Goal: Download file/media

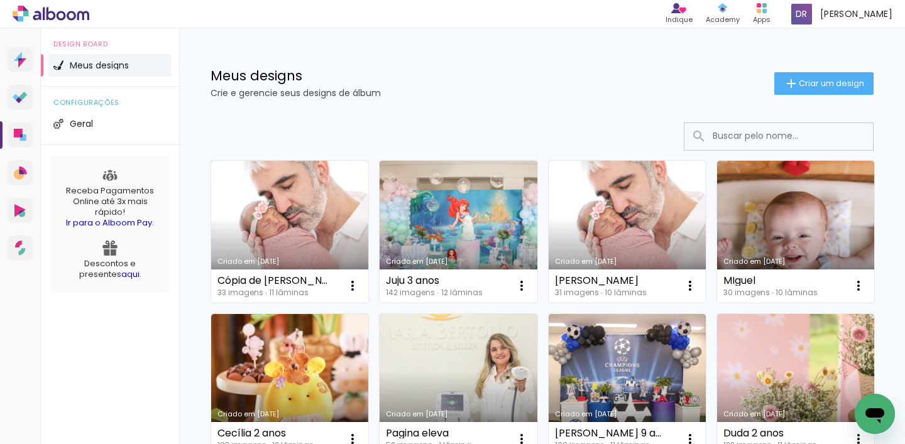
click at [473, 219] on link "Criado em [DATE]" at bounding box center [458, 232] width 157 height 142
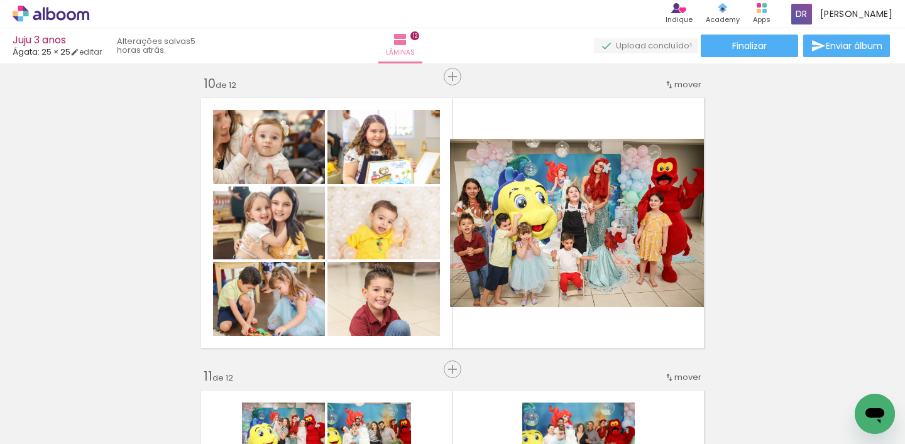
scroll to position [0, 9051]
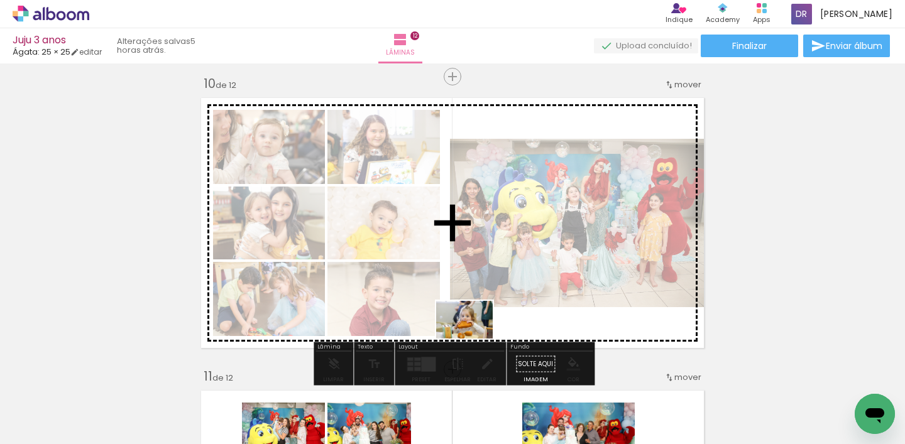
drag, startPoint x: 446, startPoint y: 411, endPoint x: 474, endPoint y: 339, distance: 77.6
click at [474, 339] on quentale-workspace at bounding box center [452, 222] width 905 height 444
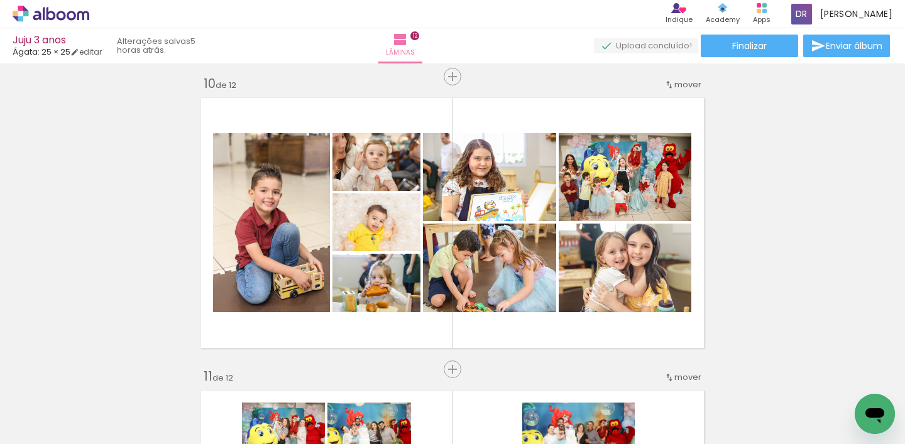
scroll to position [0, 8311]
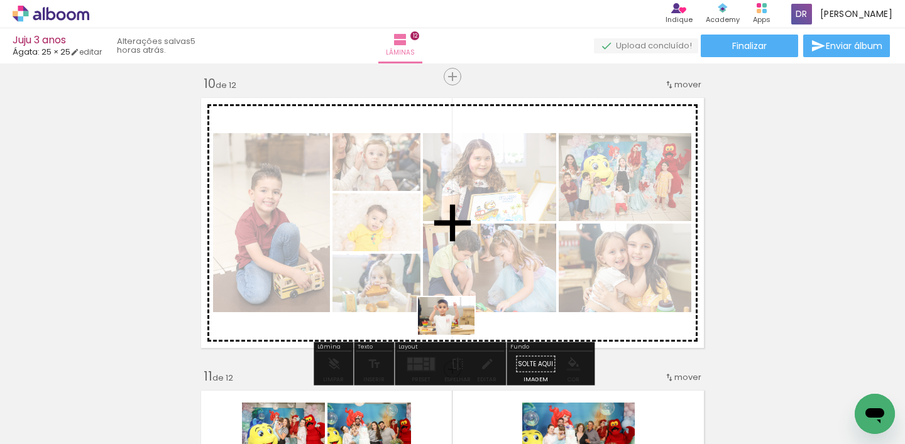
drag, startPoint x: 346, startPoint y: 422, endPoint x: 456, endPoint y: 335, distance: 139.6
click at [456, 335] on quentale-workspace at bounding box center [452, 222] width 905 height 444
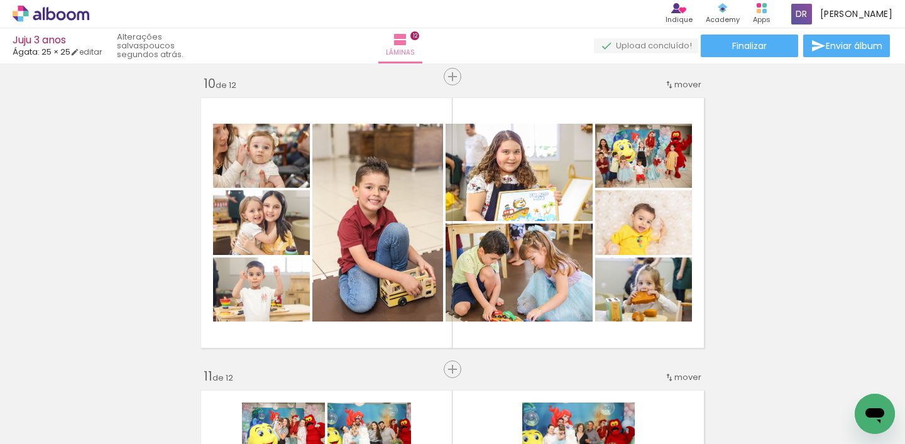
scroll to position [0, 5446]
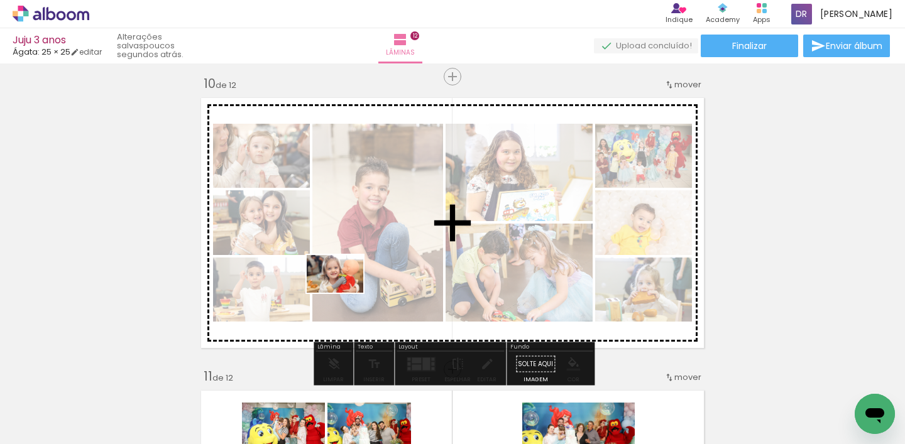
drag, startPoint x: 321, startPoint y: 387, endPoint x: 344, endPoint y: 293, distance: 97.1
click at [344, 293] on quentale-workspace at bounding box center [452, 222] width 905 height 444
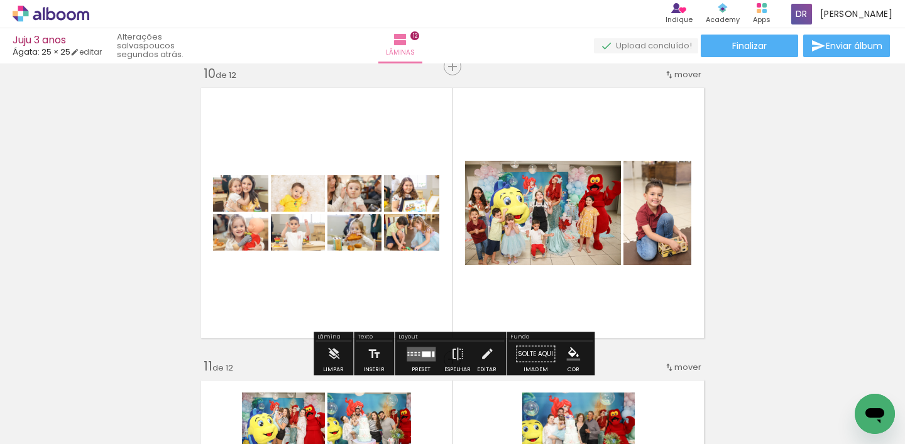
scroll to position [2655, 0]
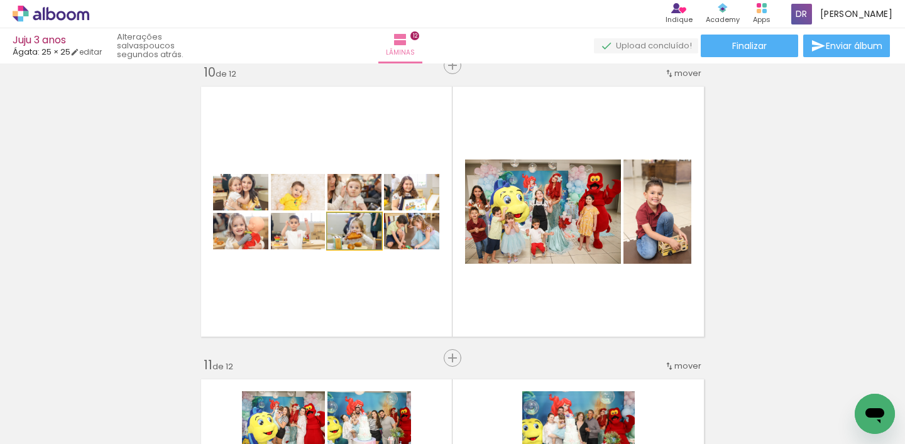
drag, startPoint x: 361, startPoint y: 236, endPoint x: 89, endPoint y: 283, distance: 276.2
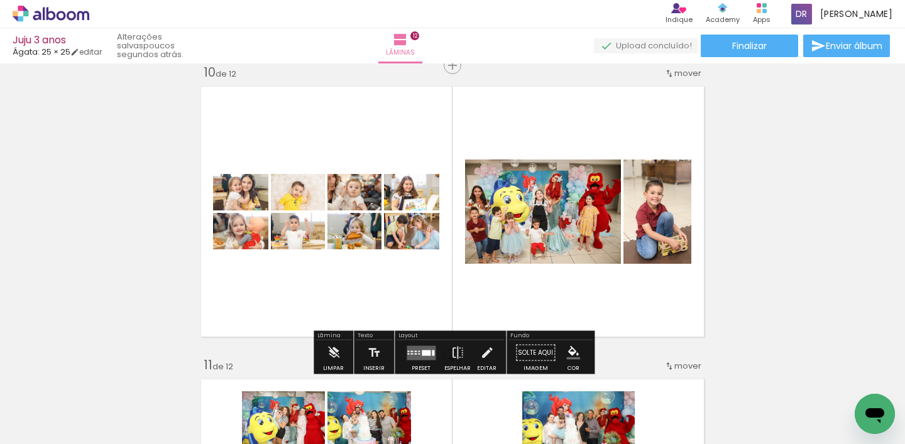
click at [403, 296] on quentale-layouter at bounding box center [452, 211] width 514 height 261
click at [318, 295] on quentale-layouter at bounding box center [452, 211] width 514 height 261
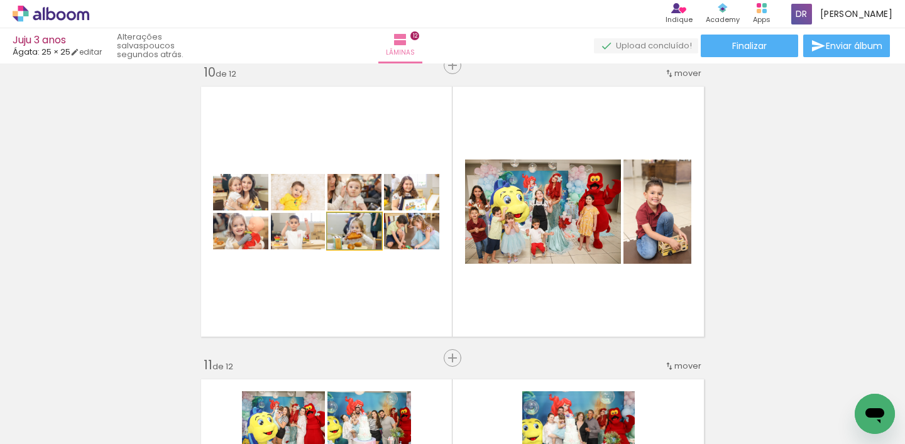
drag, startPoint x: 349, startPoint y: 236, endPoint x: 168, endPoint y: 277, distance: 184.9
type paper-slider "100"
drag, startPoint x: 375, startPoint y: 216, endPoint x: 3, endPoint y: 184, distance: 373.4
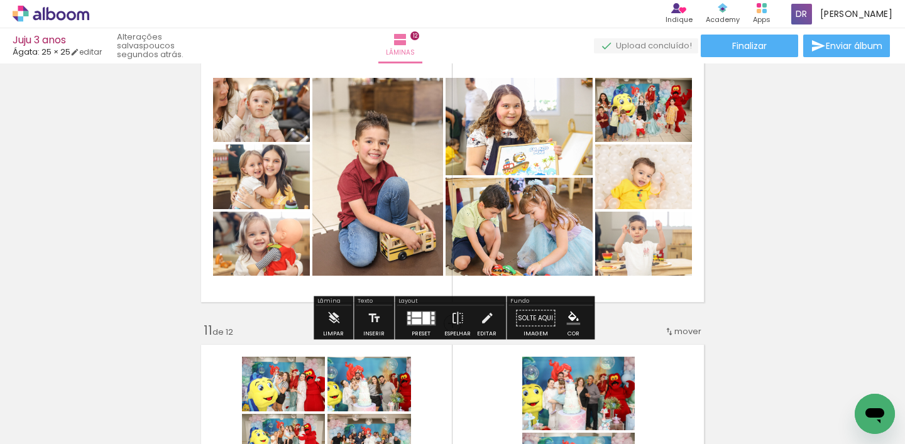
scroll to position [2703, 0]
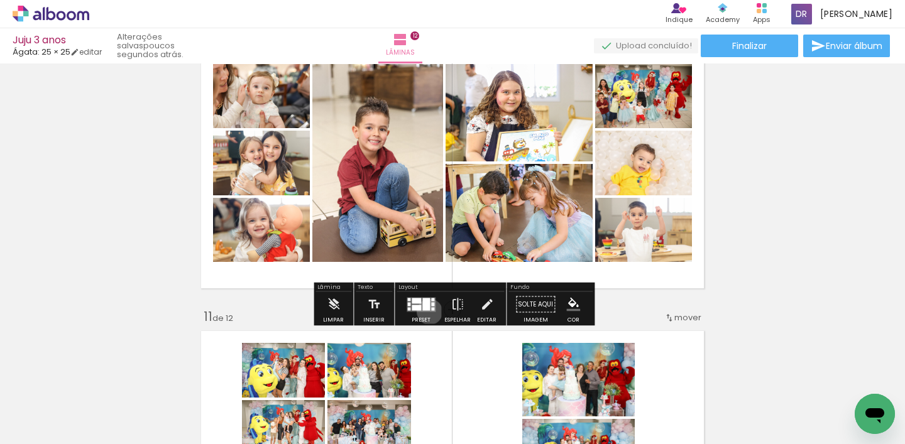
click at [427, 312] on quentale-layouter at bounding box center [421, 304] width 29 height 14
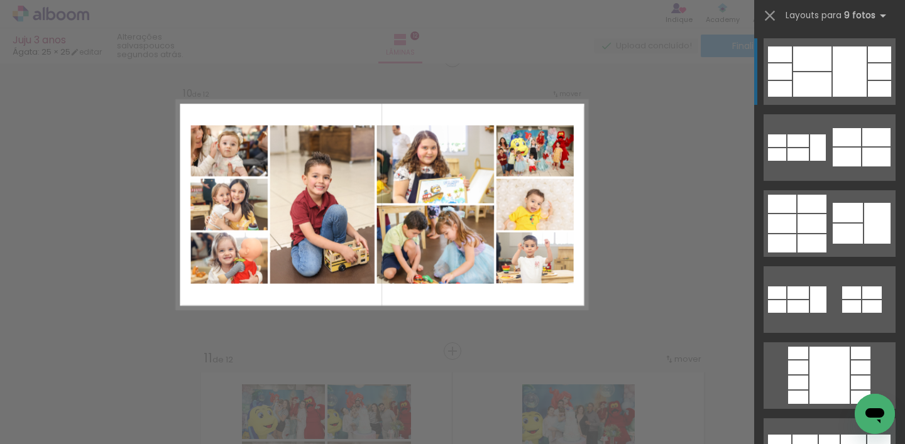
scroll to position [2652, 0]
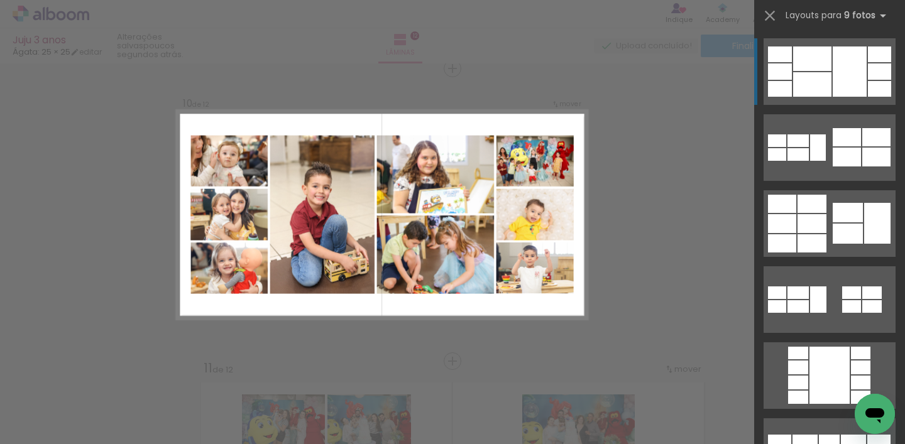
click at [0, 0] on div "Confirmar Cancelar" at bounding box center [0, 0] width 0 height 0
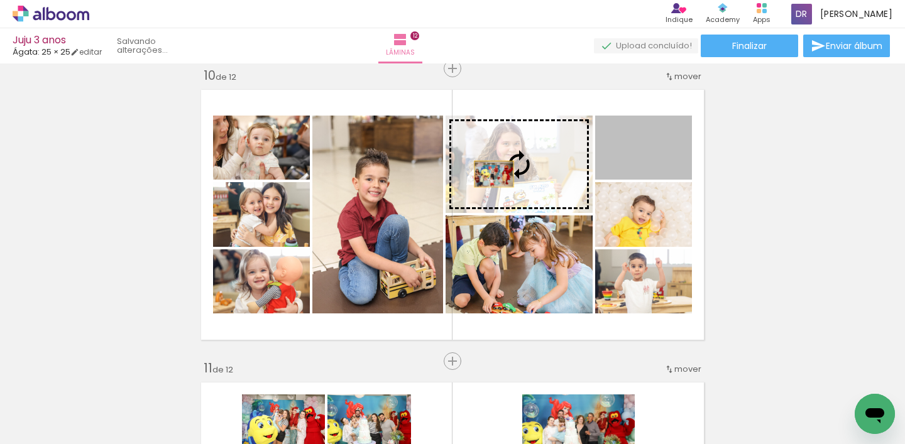
drag, startPoint x: 676, startPoint y: 155, endPoint x: 494, endPoint y: 174, distance: 183.2
click at [0, 0] on slot at bounding box center [0, 0] width 0 height 0
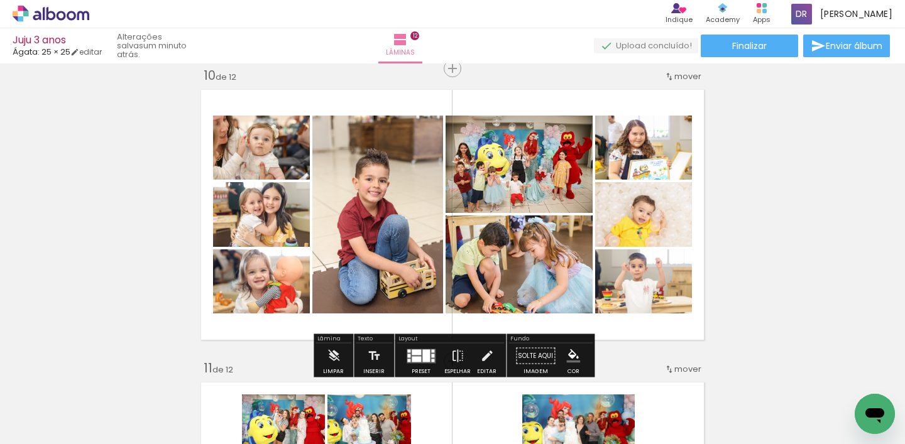
scroll to position [0, 0]
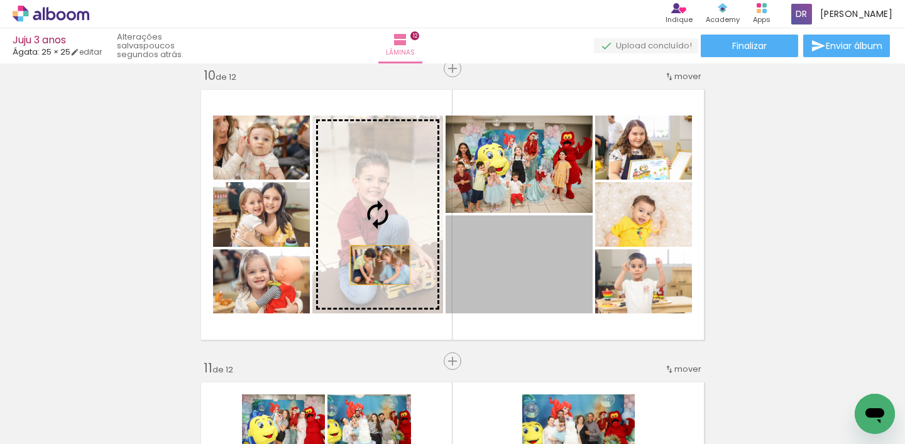
drag, startPoint x: 534, startPoint y: 293, endPoint x: 380, endPoint y: 265, distance: 155.8
click at [0, 0] on slot at bounding box center [0, 0] width 0 height 0
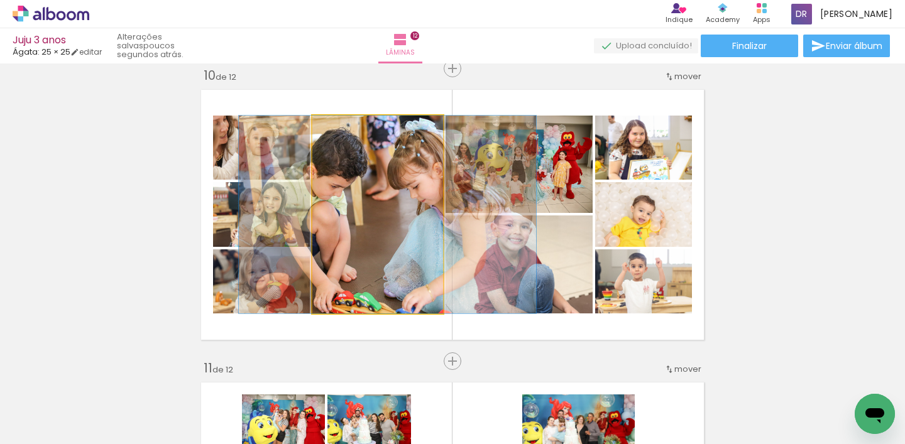
drag, startPoint x: 367, startPoint y: 228, endPoint x: 378, endPoint y: 227, distance: 10.7
click at [378, 227] on div at bounding box center [387, 215] width 297 height 198
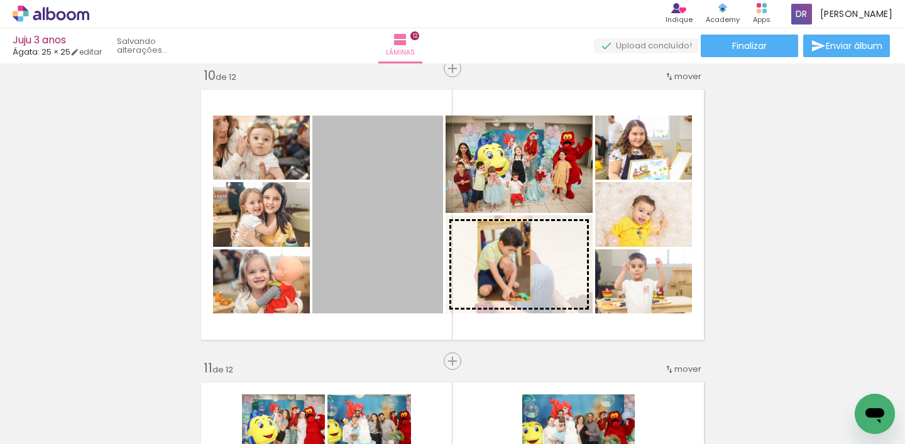
drag, startPoint x: 388, startPoint y: 244, endPoint x: 504, endPoint y: 261, distance: 117.0
click at [0, 0] on slot at bounding box center [0, 0] width 0 height 0
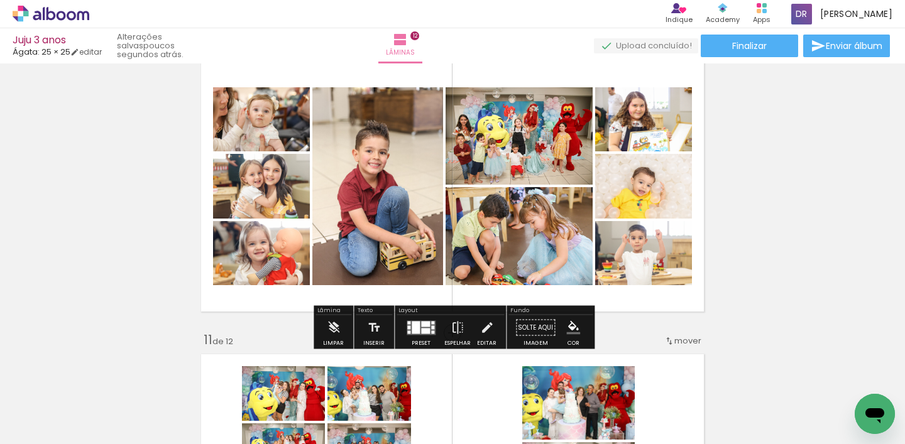
scroll to position [2669, 0]
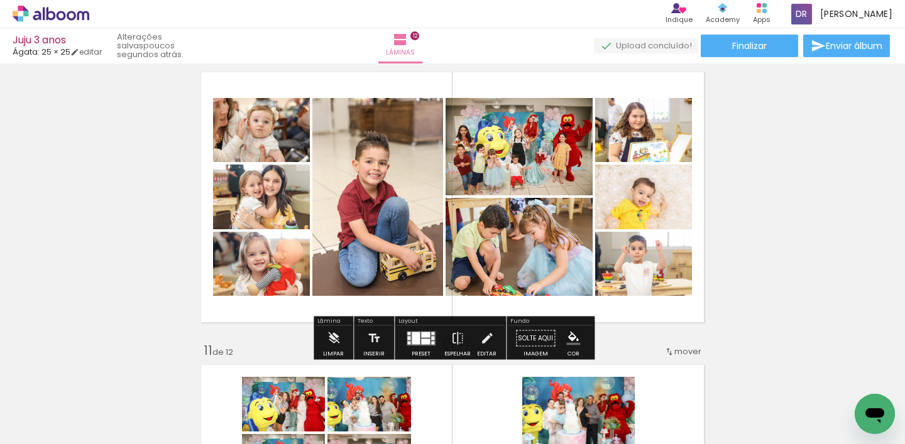
click at [414, 341] on div at bounding box center [416, 338] width 8 height 13
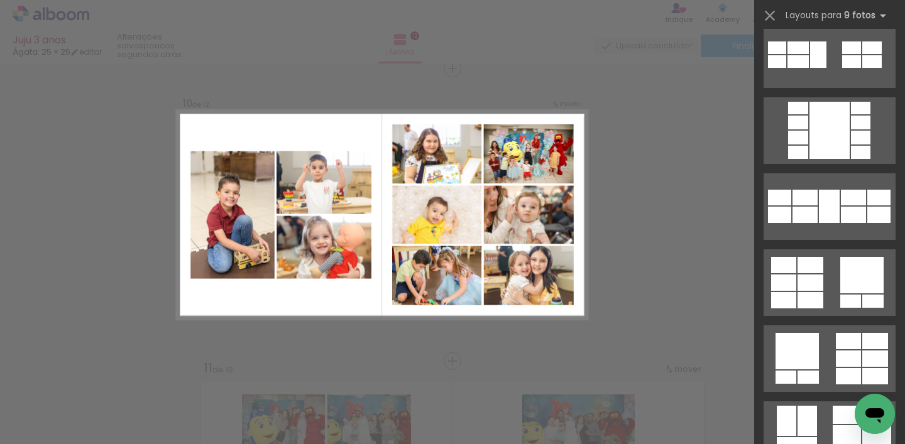
scroll to position [317, 0]
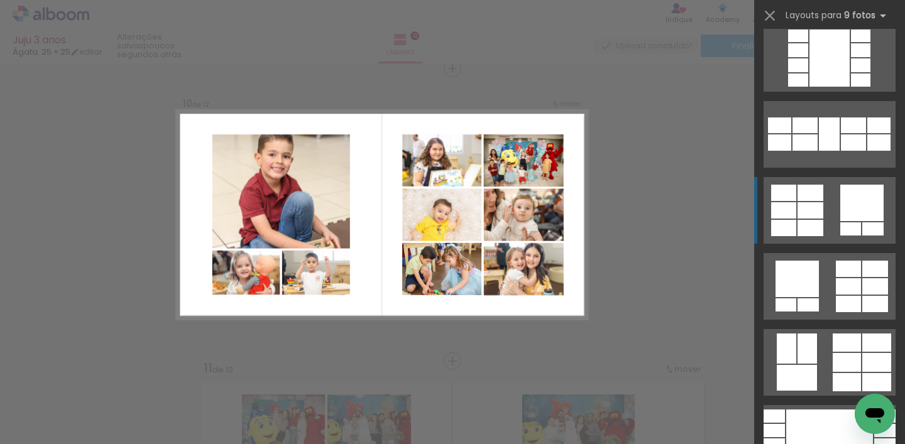
click at [810, 214] on div at bounding box center [811, 210] width 26 height 16
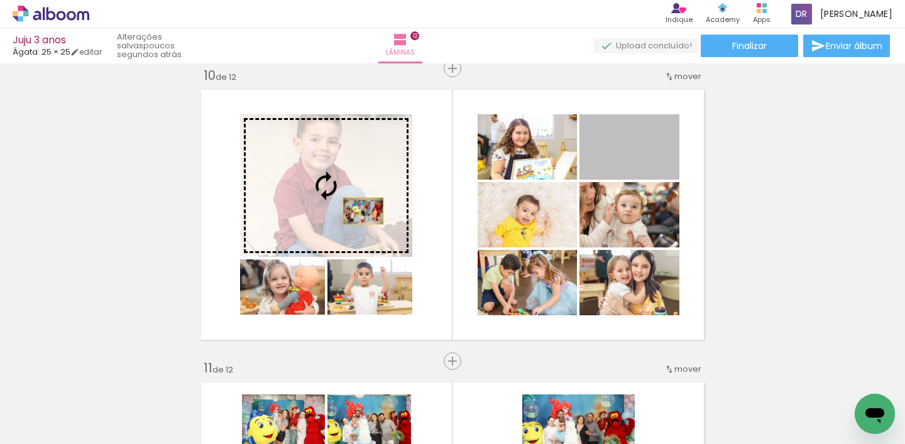
drag, startPoint x: 645, startPoint y: 155, endPoint x: 363, endPoint y: 211, distance: 287.2
click at [0, 0] on slot at bounding box center [0, 0] width 0 height 0
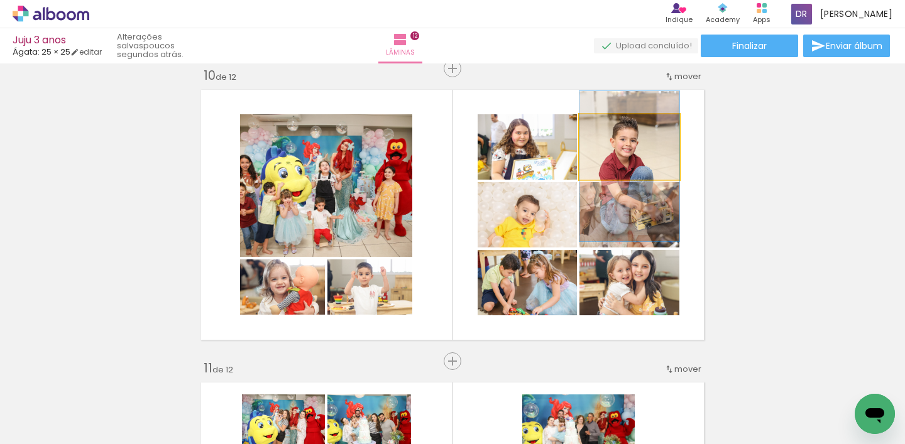
drag, startPoint x: 662, startPoint y: 150, endPoint x: 662, endPoint y: 169, distance: 19.5
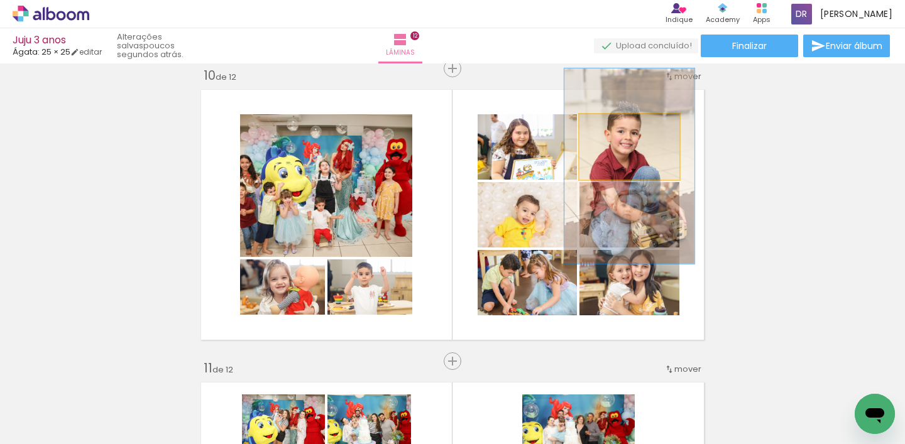
drag, startPoint x: 608, startPoint y: 126, endPoint x: 666, endPoint y: 168, distance: 72.0
type paper-slider "130"
click at [621, 128] on div at bounding box center [622, 127] width 11 height 11
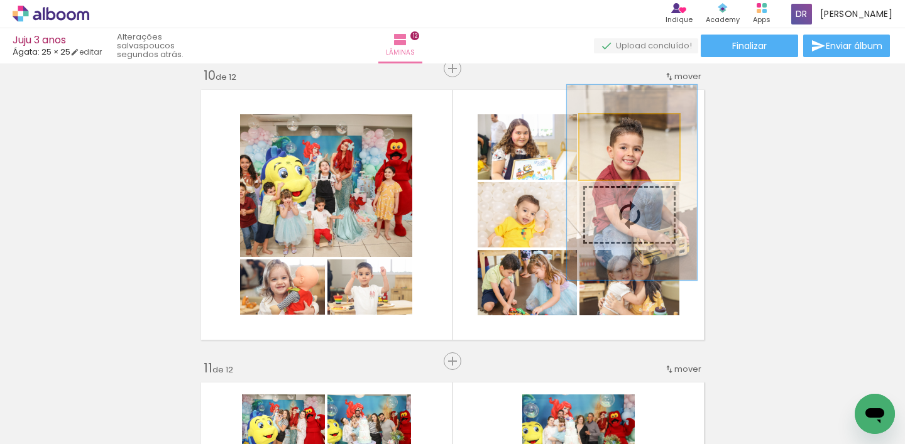
drag, startPoint x: 671, startPoint y: 166, endPoint x: 673, endPoint y: 182, distance: 16.5
click at [0, 0] on slot at bounding box center [0, 0] width 0 height 0
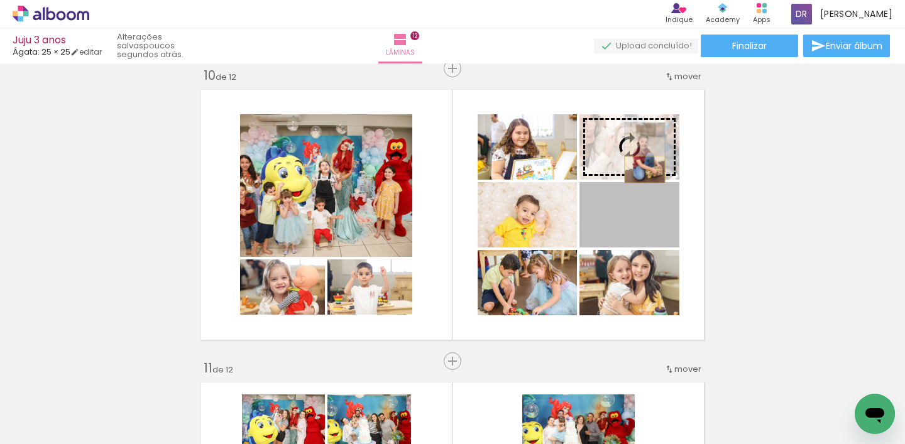
drag, startPoint x: 644, startPoint y: 219, endPoint x: 645, endPoint y: 170, distance: 49.0
click at [0, 0] on slot at bounding box center [0, 0] width 0 height 0
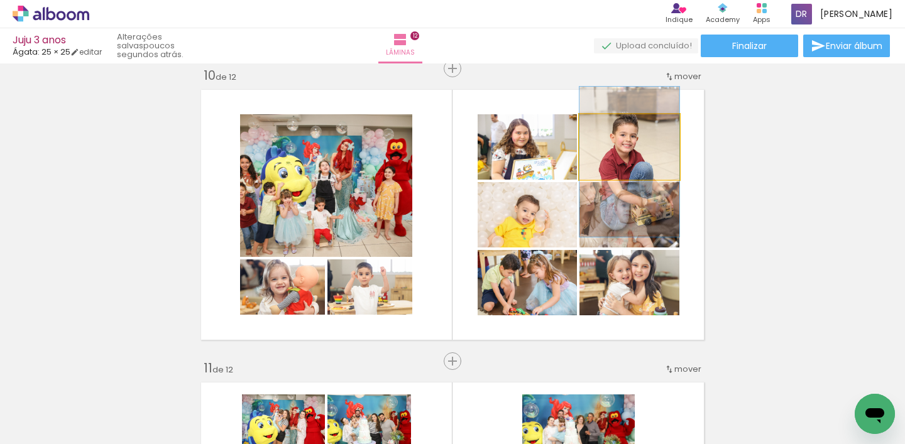
drag, startPoint x: 658, startPoint y: 150, endPoint x: 659, endPoint y: 161, distance: 10.7
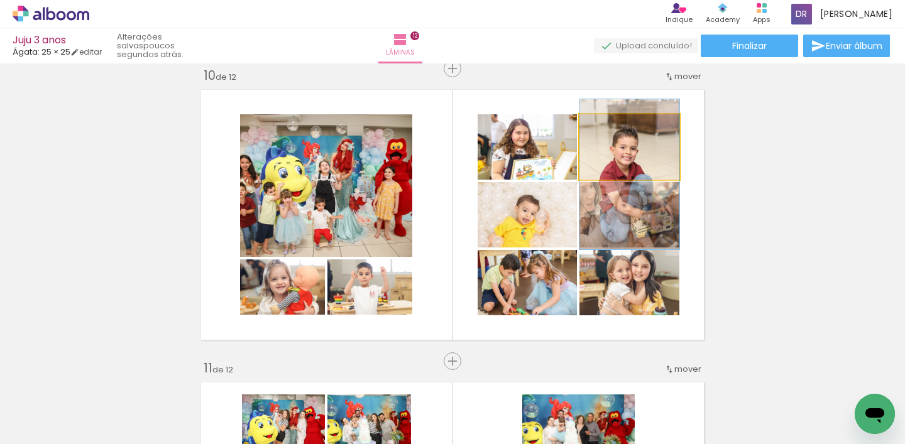
drag, startPoint x: 652, startPoint y: 145, endPoint x: 653, endPoint y: 151, distance: 6.3
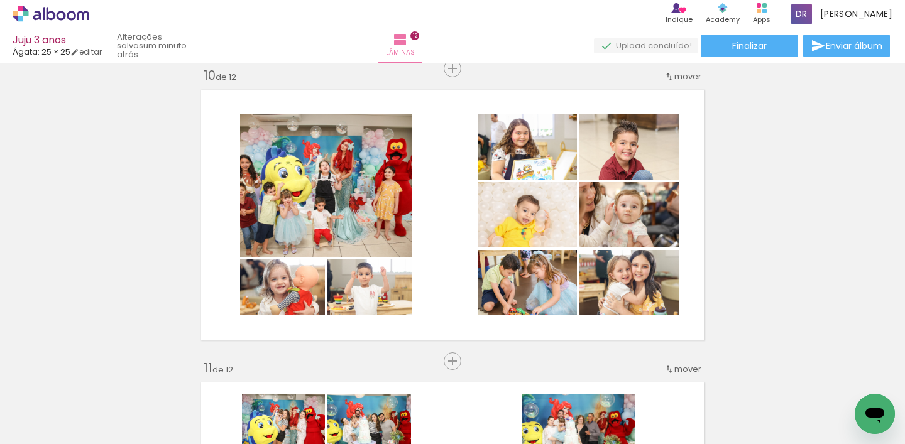
scroll to position [0, 9125]
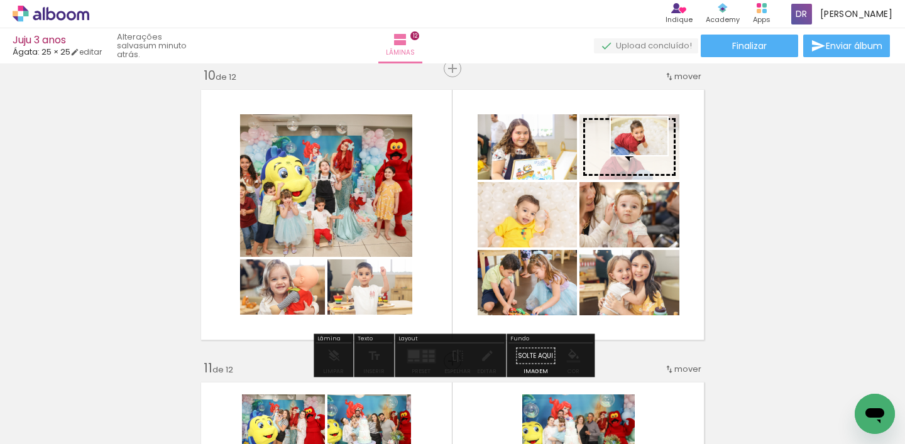
drag, startPoint x: 434, startPoint y: 409, endPoint x: 649, endPoint y: 155, distance: 332.7
click at [649, 155] on quentale-workspace at bounding box center [452, 222] width 905 height 444
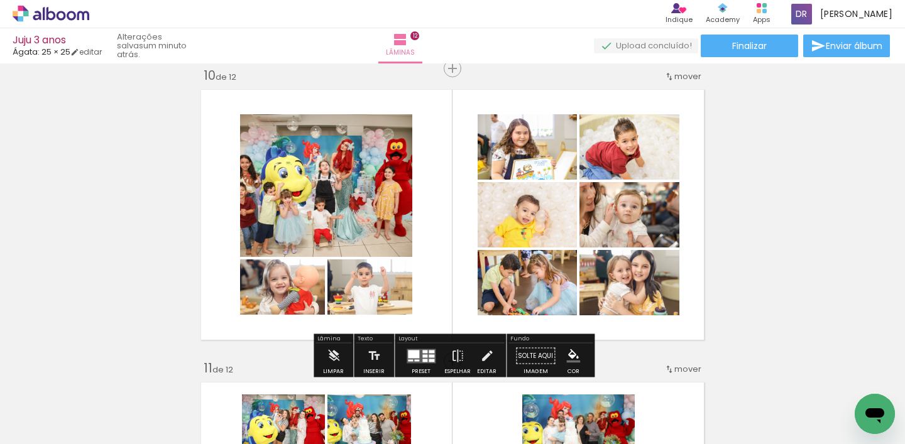
scroll to position [2664, 0]
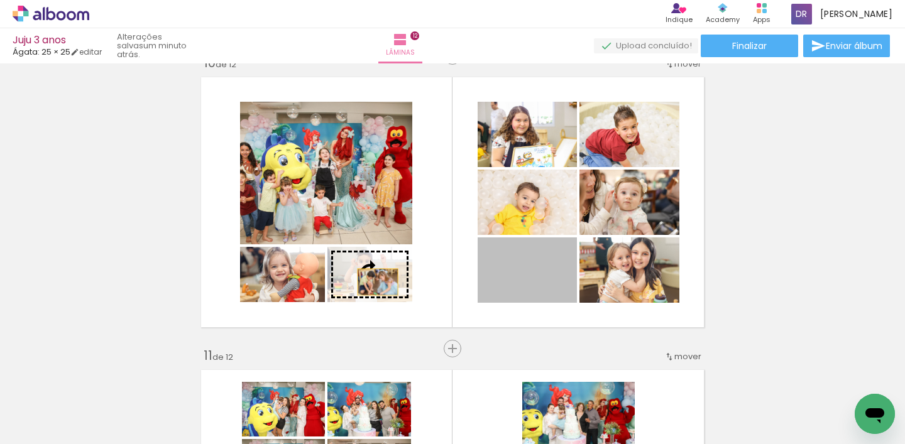
drag, startPoint x: 548, startPoint y: 284, endPoint x: 378, endPoint y: 282, distance: 170.3
click at [0, 0] on slot at bounding box center [0, 0] width 0 height 0
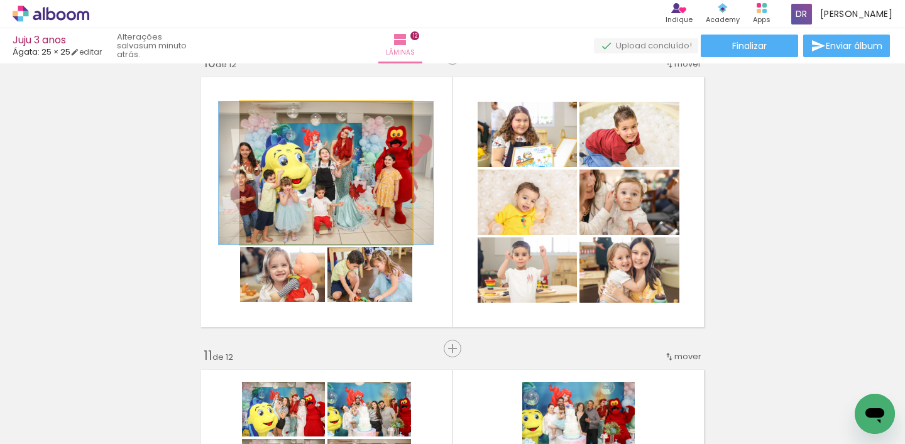
click at [342, 195] on quentale-photo at bounding box center [326, 173] width 172 height 143
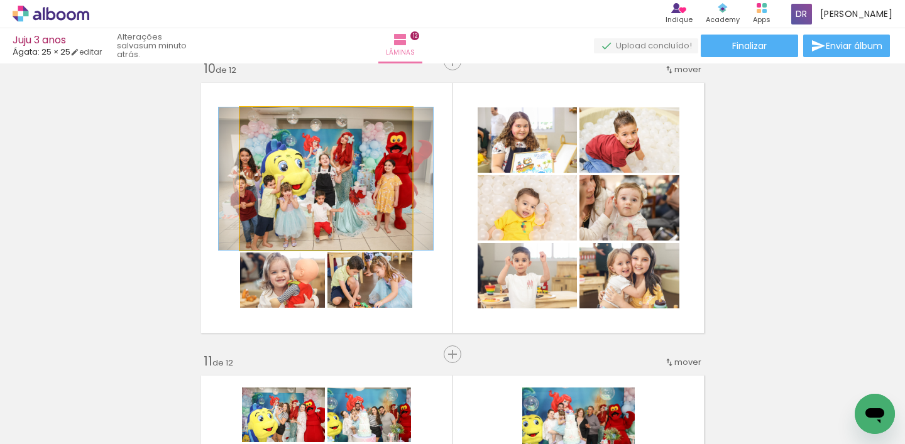
scroll to position [0, 1]
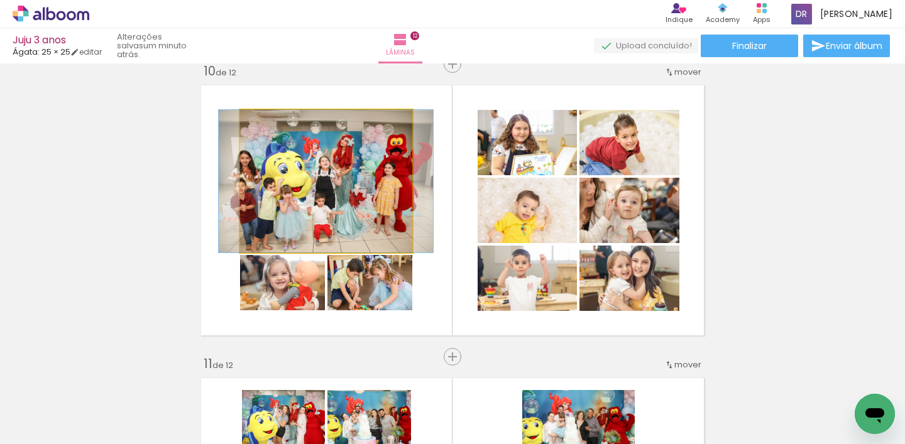
click at [339, 197] on quentale-photo at bounding box center [326, 181] width 172 height 143
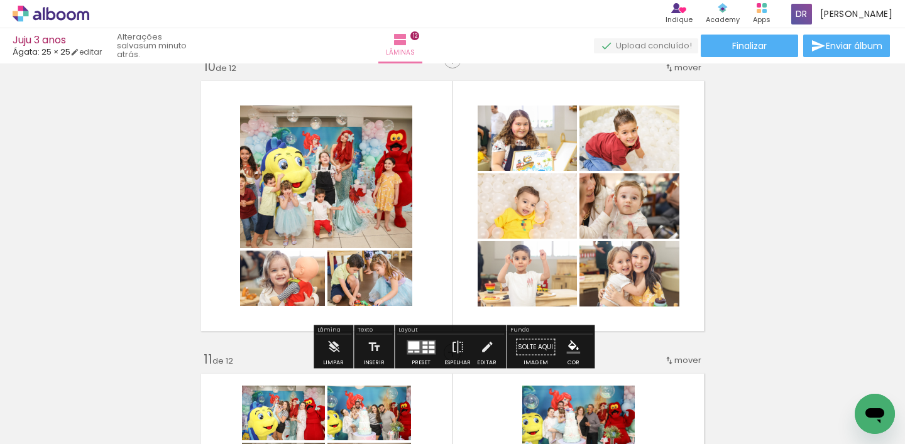
scroll to position [2672, 0]
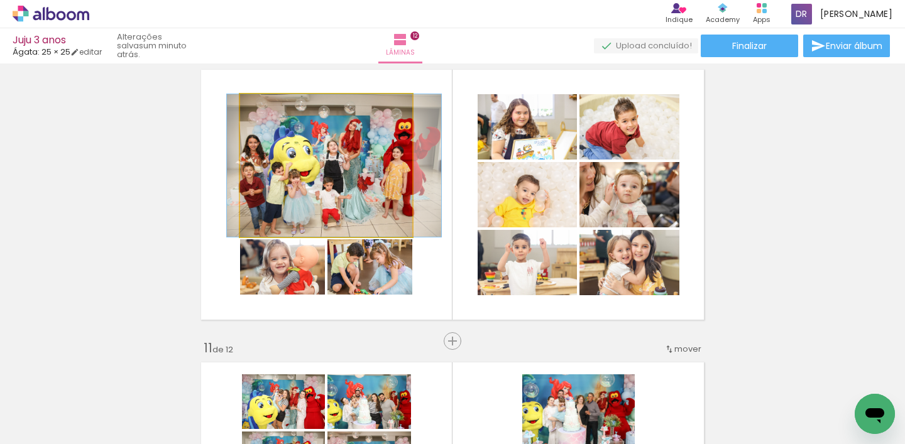
drag, startPoint x: 336, startPoint y: 187, endPoint x: 344, endPoint y: 187, distance: 8.2
click at [344, 187] on div at bounding box center [334, 165] width 214 height 143
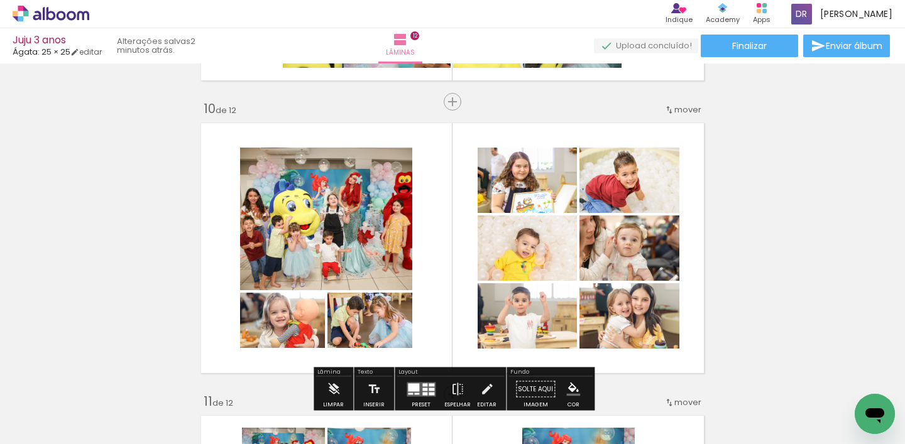
scroll to position [2618, 0]
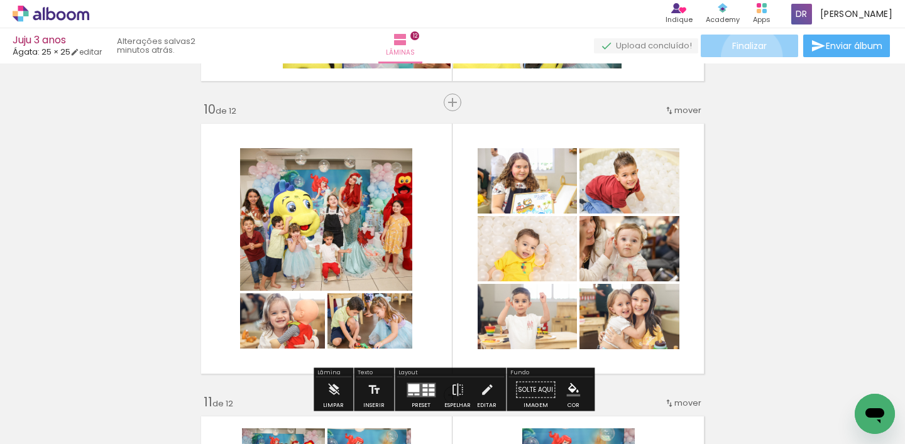
click at [747, 57] on paper-button "Finalizar" at bounding box center [749, 46] width 97 height 23
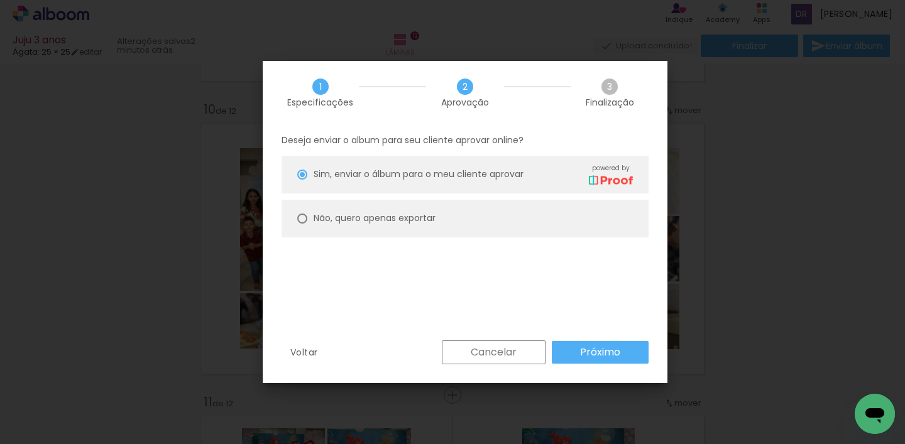
scroll to position [1, 0]
type paper-radio-button "on"
type input "Alta, 300 DPI"
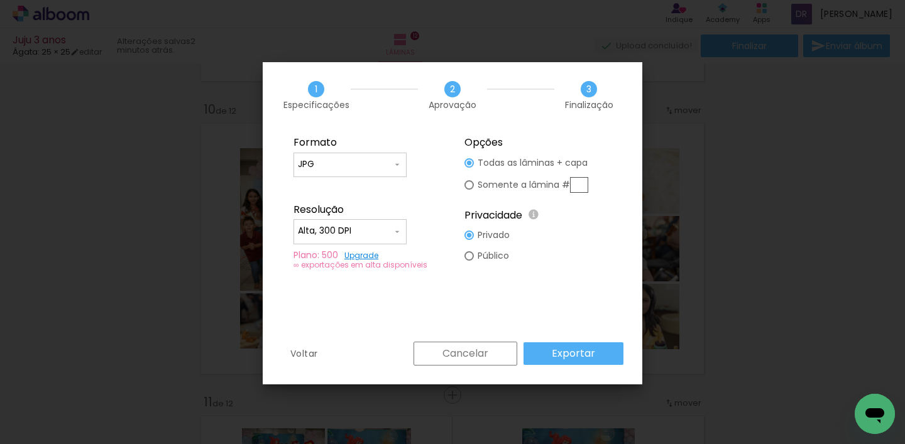
click at [0, 0] on paper-radio-button "Público" at bounding box center [0, 0] width 0 height 0
type paper-radio-button "on"
click at [0, 0] on input "text" at bounding box center [0, 0] width 0 height 0
type paper-radio-button "on"
type input "10"
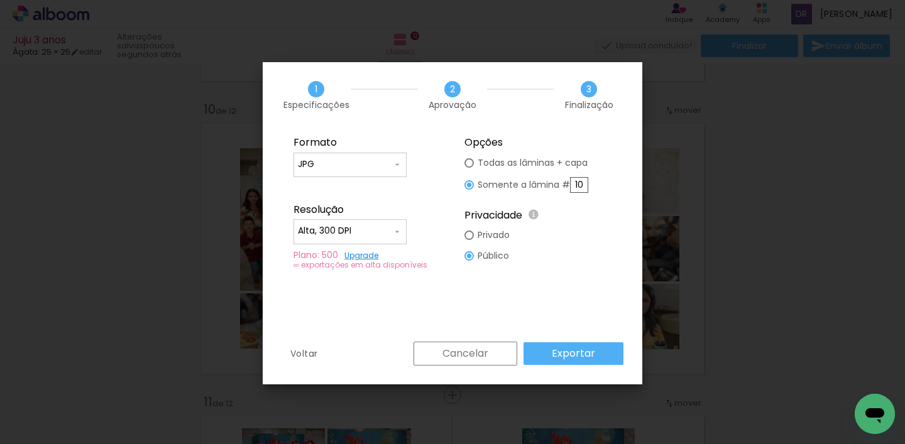
click at [0, 0] on paper-button "Exportar" at bounding box center [0, 0] width 0 height 0
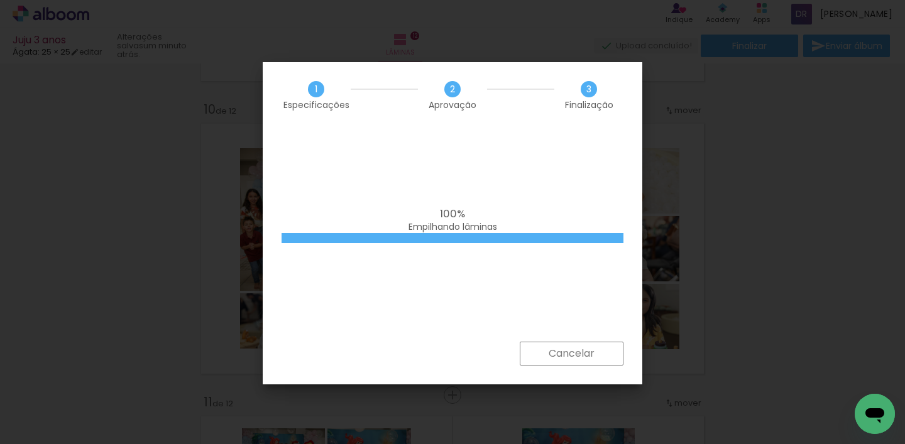
scroll to position [0, 0]
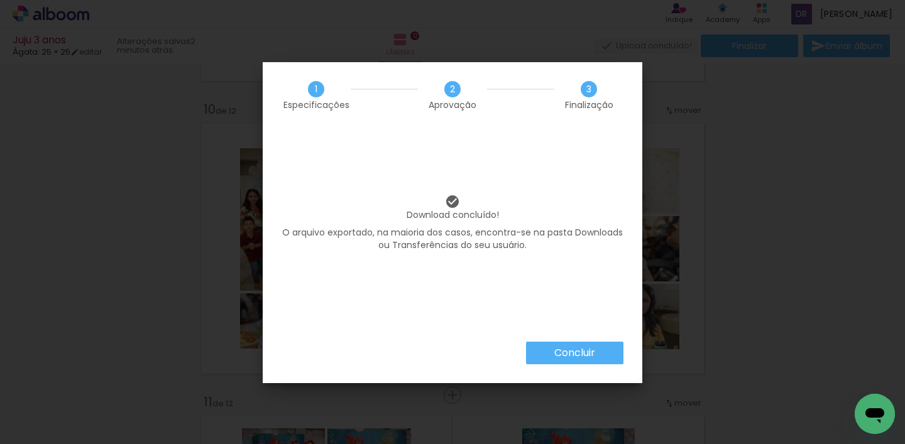
scroll to position [0, 9125]
click at [571, 364] on paper-button "Concluir" at bounding box center [574, 353] width 97 height 23
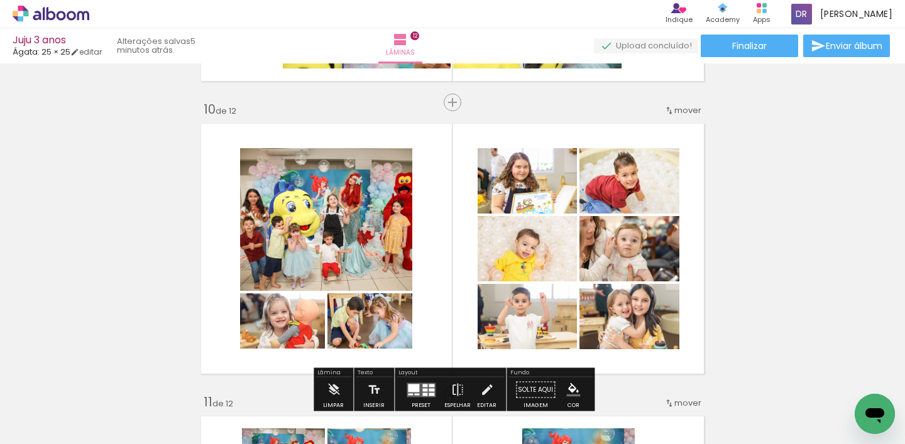
scroll to position [0, 9125]
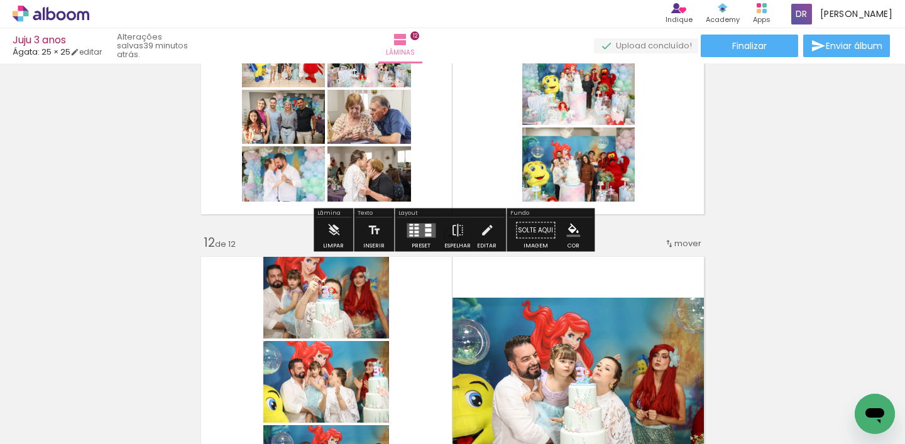
scroll to position [3188, 0]
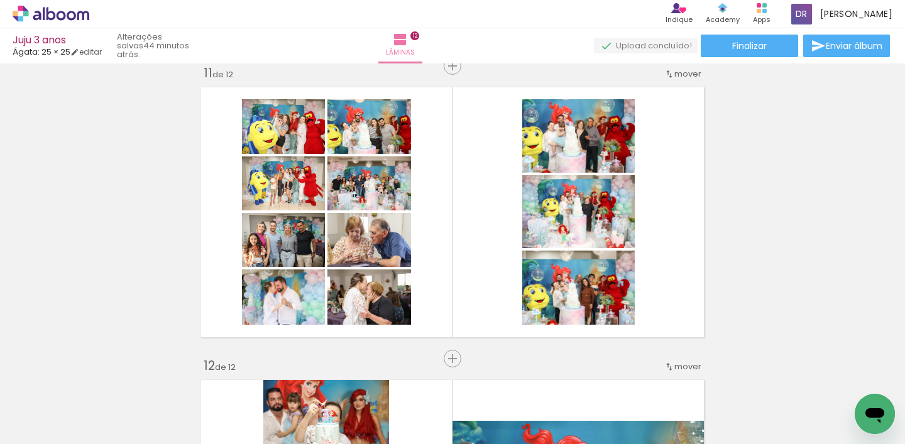
scroll to position [0, 9125]
